Goal: Transaction & Acquisition: Purchase product/service

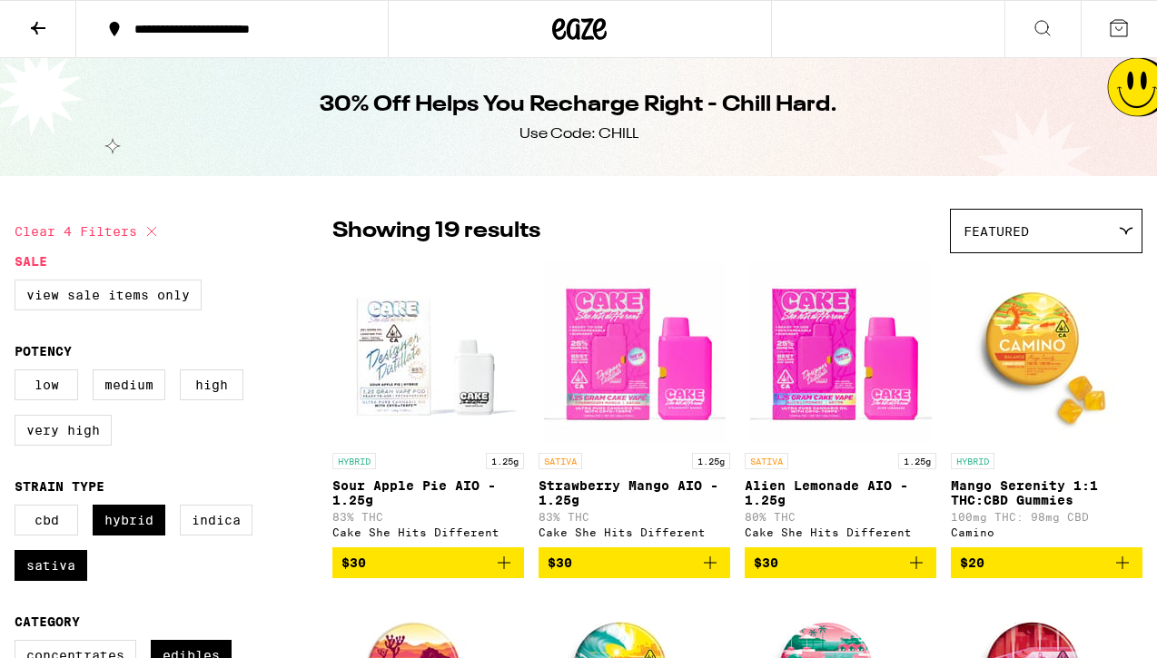
click at [566, 44] on icon at bounding box center [579, 29] width 54 height 33
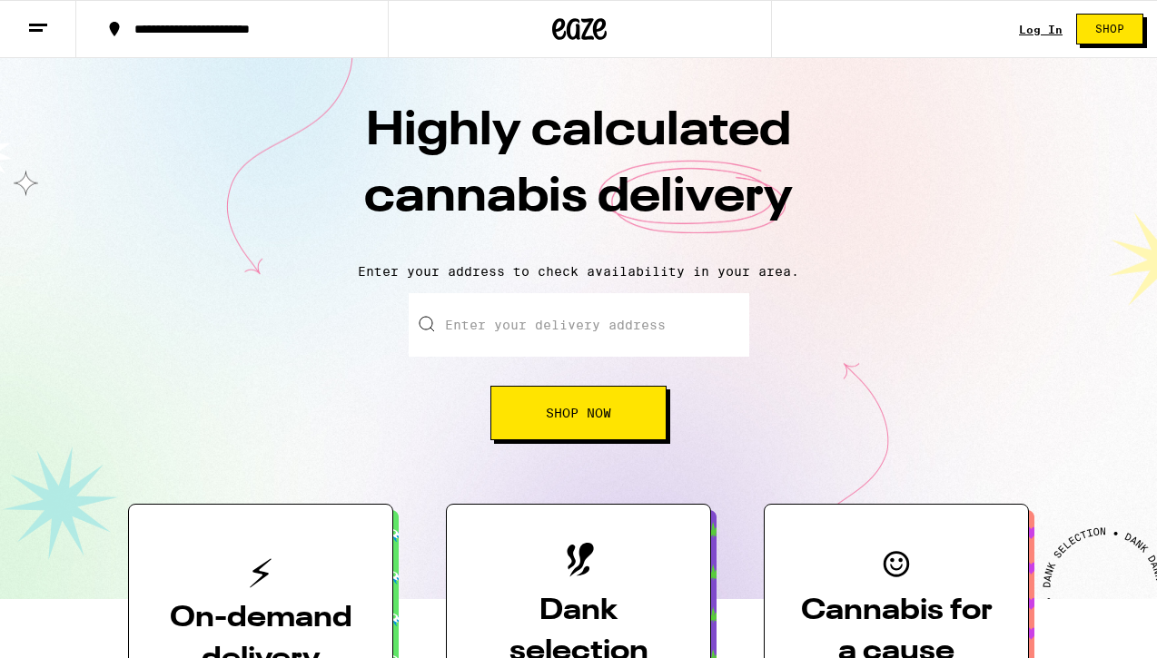
click at [1048, 32] on link "Log In" at bounding box center [1041, 30] width 44 height 12
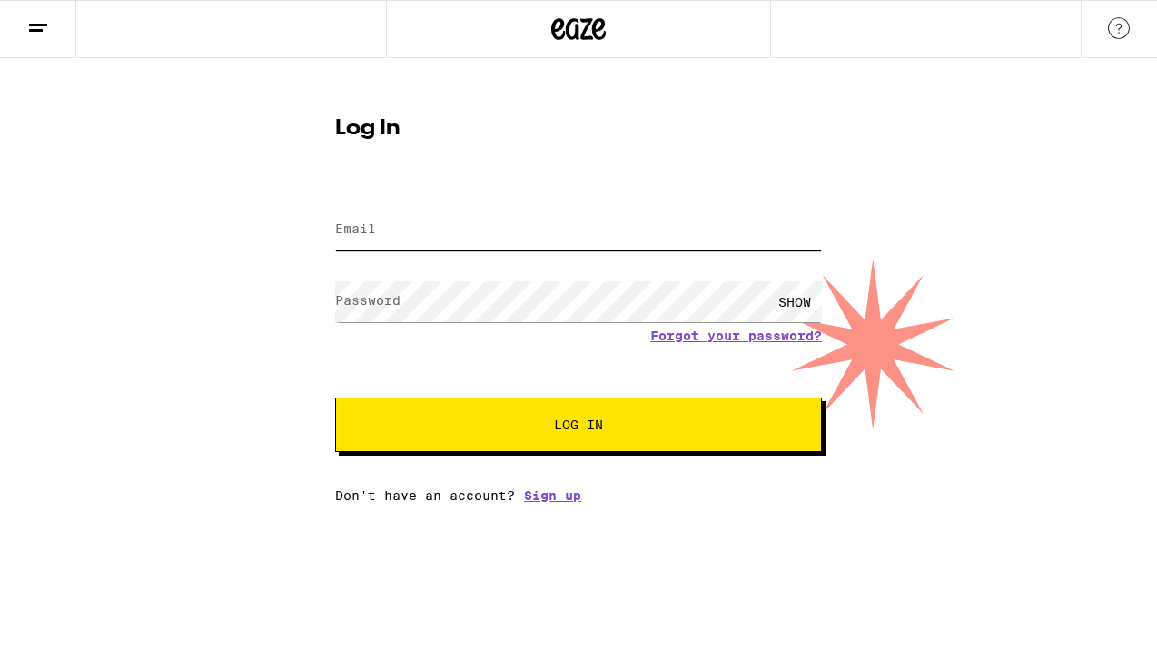
type input "[EMAIL_ADDRESS][DOMAIN_NAME]"
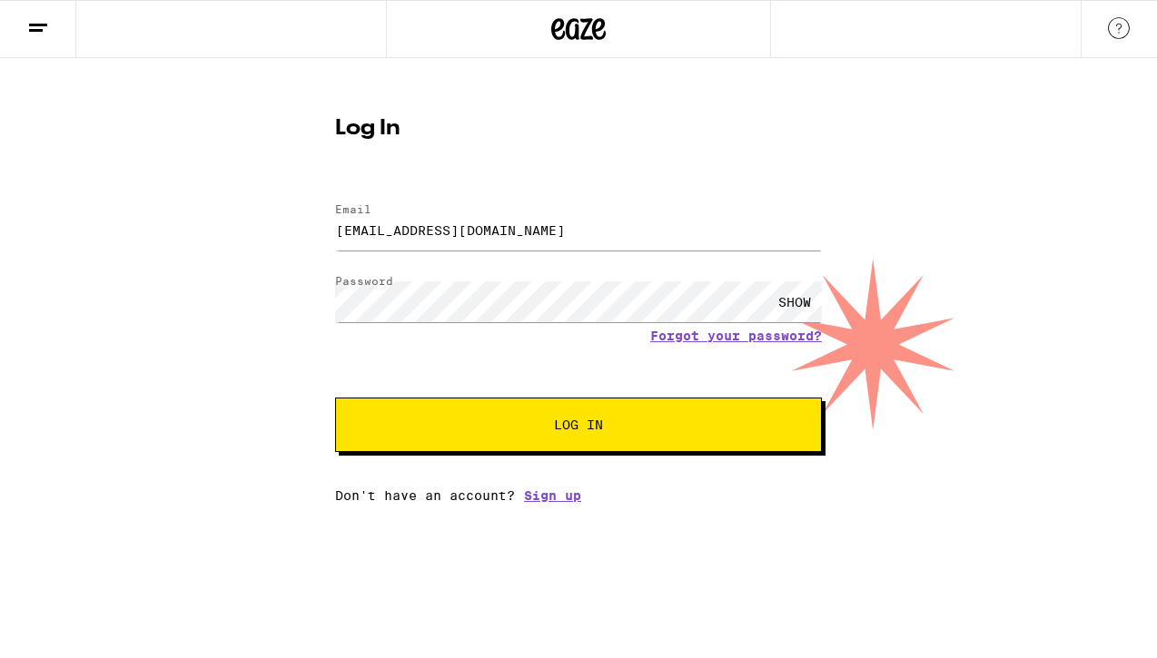
click at [515, 428] on span "Log In" at bounding box center [579, 425] width 340 height 13
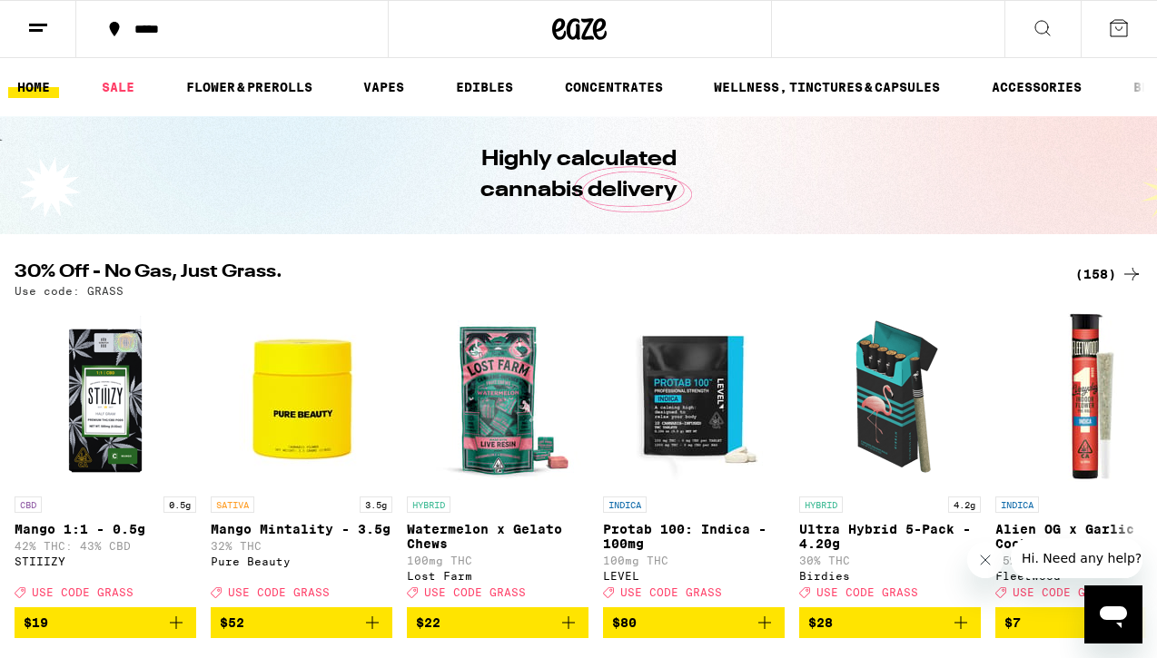
click at [1096, 272] on div "(158)" at bounding box center [1108, 274] width 67 height 22
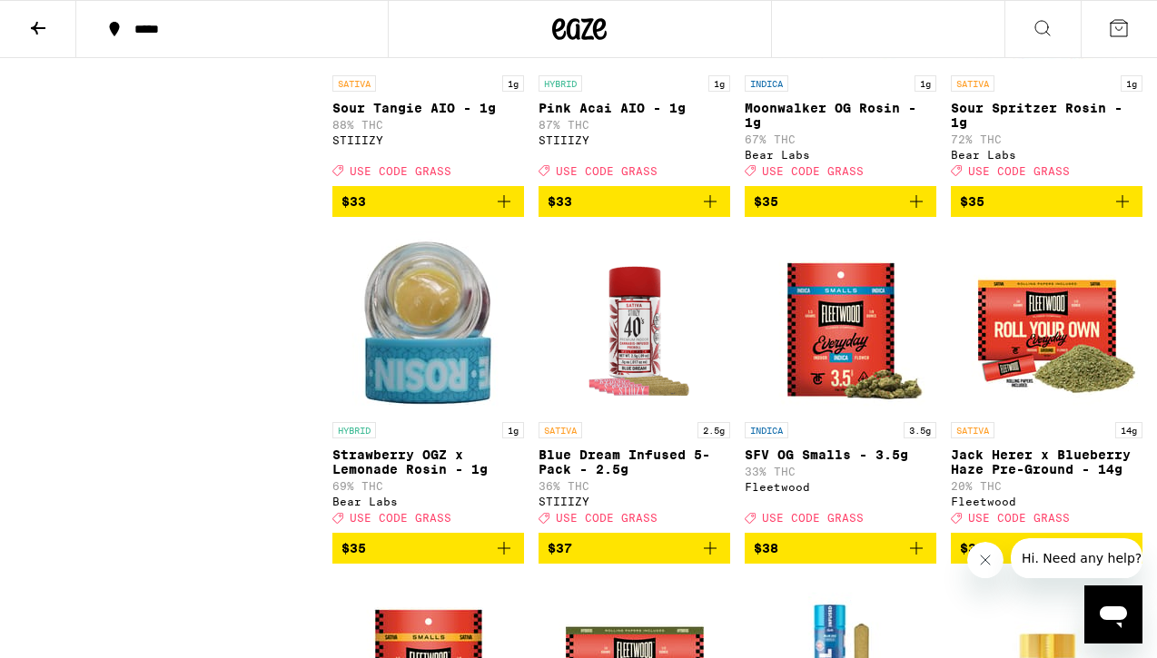
scroll to position [8985, 0]
